Goal: Task Accomplishment & Management: Manage account settings

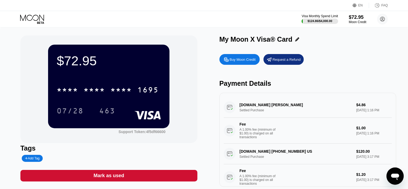
click at [217, 27] on div "Visa Monthly Spend Limit $124.86 / $4,000.00 $72.95 Moon Credit kaptan altı [EM…" at bounding box center [204, 19] width 408 height 16
click at [202, 14] on div "Visa Monthly Spend Limit $124.86 / $4,000.00 $72.95 Moon Credit kaptan altı [EM…" at bounding box center [204, 19] width 408 height 16
